Goal: Check status: Check status

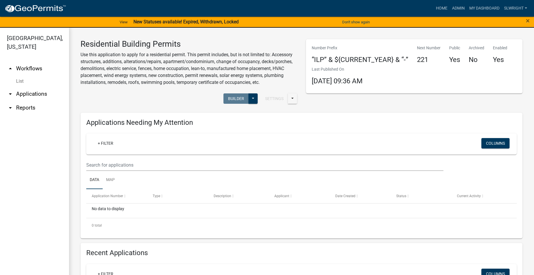
scroll to position [70, 0]
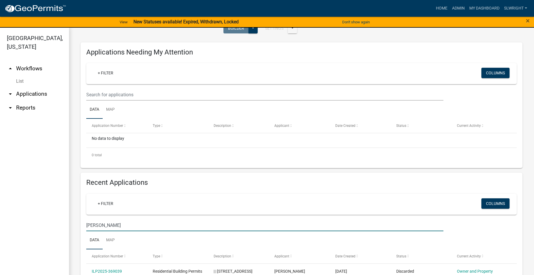
drag, startPoint x: 115, startPoint y: 222, endPoint x: 30, endPoint y: 224, distance: 84.9
click at [30, 224] on div "[GEOGRAPHIC_DATA], [US_STATE] arrow_drop_up Workflows List arrow_drop_down Appl…" at bounding box center [267, 155] width 534 height 254
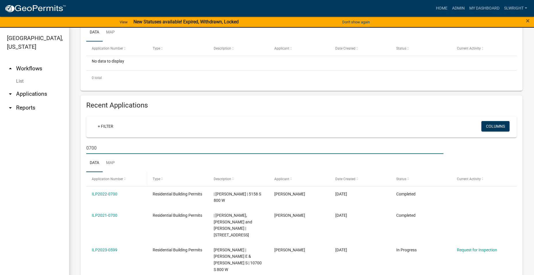
scroll to position [157, 0]
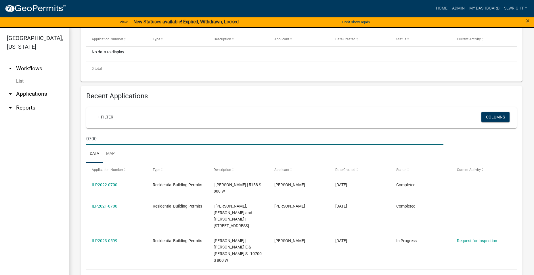
drag, startPoint x: 64, startPoint y: 154, endPoint x: 59, endPoint y: 156, distance: 5.4
click at [60, 156] on div "[GEOGRAPHIC_DATA], [US_STATE] arrow_drop_up Workflows List arrow_drop_down Appl…" at bounding box center [267, 155] width 534 height 254
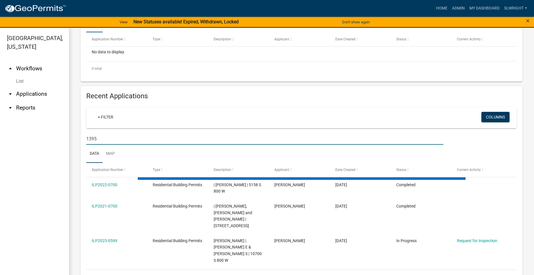
scroll to position [107, 0]
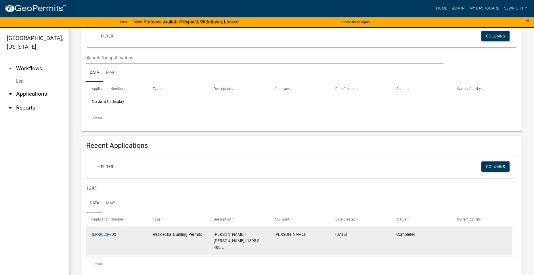
type input "1395"
click at [109, 234] on link "ILP-2023-700" at bounding box center [104, 234] width 24 height 5
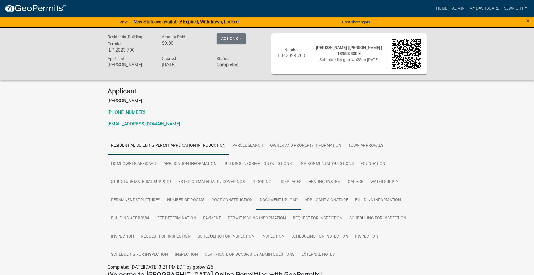
click at [280, 199] on link "Document Upload" at bounding box center [278, 200] width 45 height 18
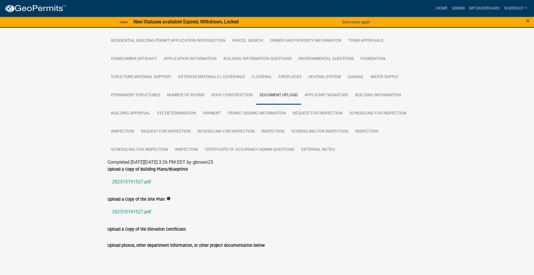
scroll to position [112, 0]
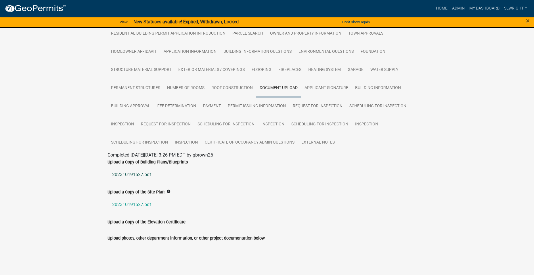
click at [128, 174] on link "202310191527.pdf" at bounding box center [267, 174] width 319 height 14
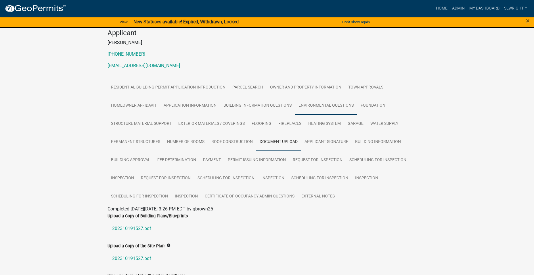
scroll to position [0, 0]
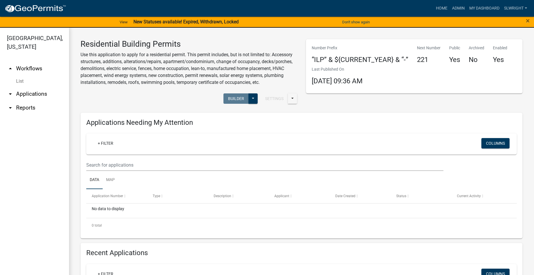
scroll to position [144, 0]
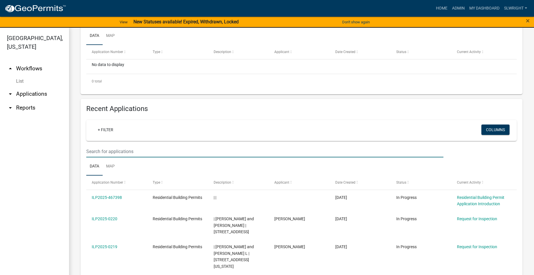
click at [101, 27] on input "text" at bounding box center [264, 21] width 357 height 12
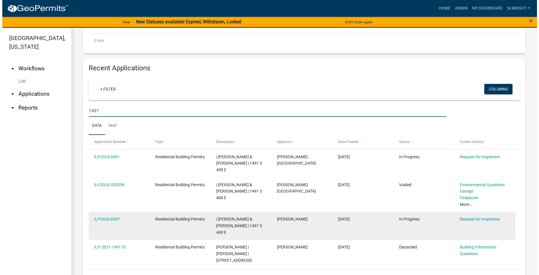
scroll to position [191, 0]
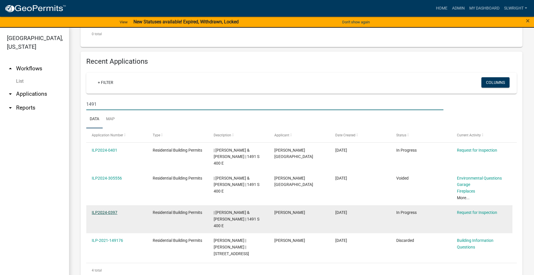
type input "1491"
click at [95, 210] on link "ILP2024-0397" at bounding box center [105, 212] width 26 height 5
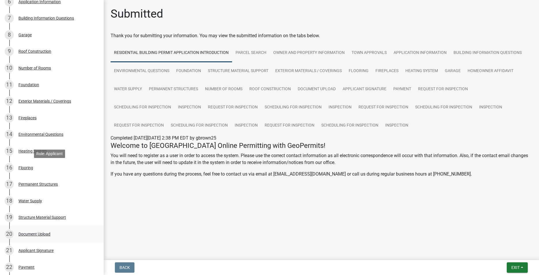
scroll to position [259, 0]
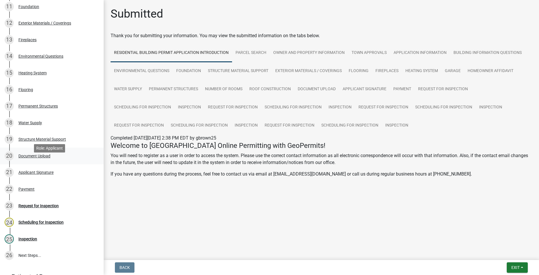
click at [22, 158] on div "Document Upload" at bounding box center [34, 156] width 32 height 4
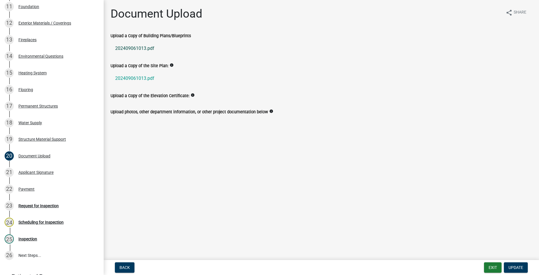
click at [131, 47] on link "202409061013.pdf" at bounding box center [321, 48] width 421 height 14
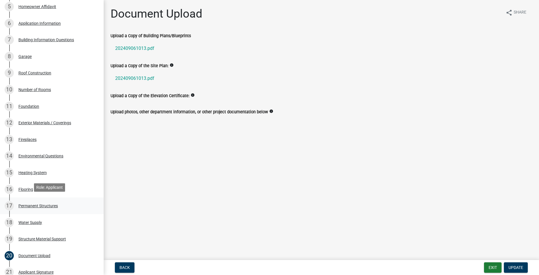
scroll to position [144, 0]
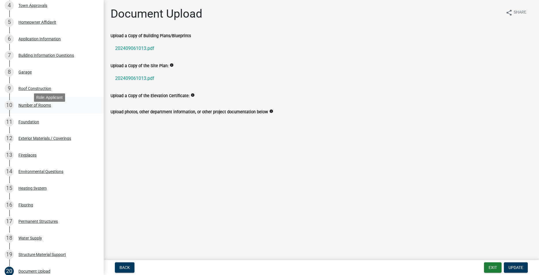
click at [41, 107] on div "Number of Rooms" at bounding box center [34, 105] width 33 height 4
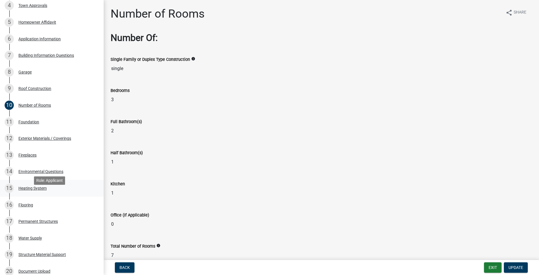
click at [36, 190] on div "Heating System" at bounding box center [32, 188] width 28 height 4
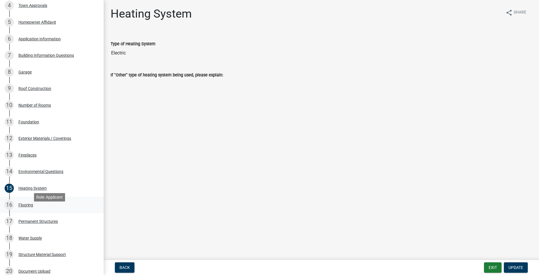
click at [25, 209] on div "16 Flooring" at bounding box center [50, 204] width 90 height 9
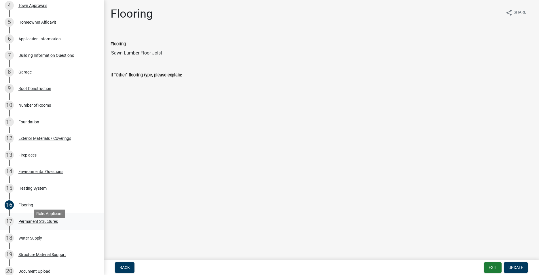
click at [28, 223] on div "Permanent Structures" at bounding box center [37, 221] width 39 height 4
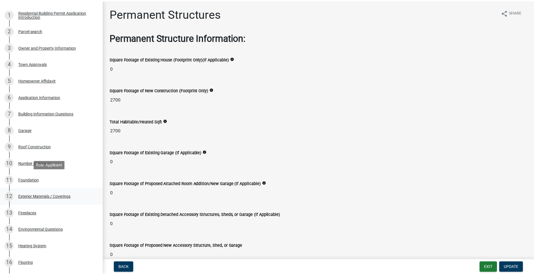
scroll to position [0, 0]
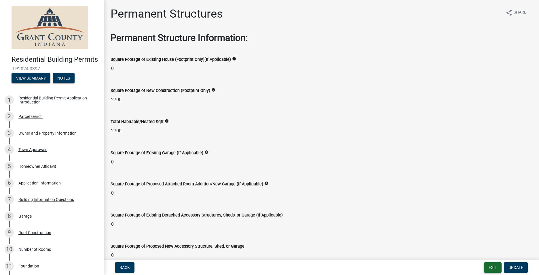
click at [493, 266] on button "Exit" at bounding box center [493, 267] width 18 height 10
